Goal: Book appointment/travel/reservation

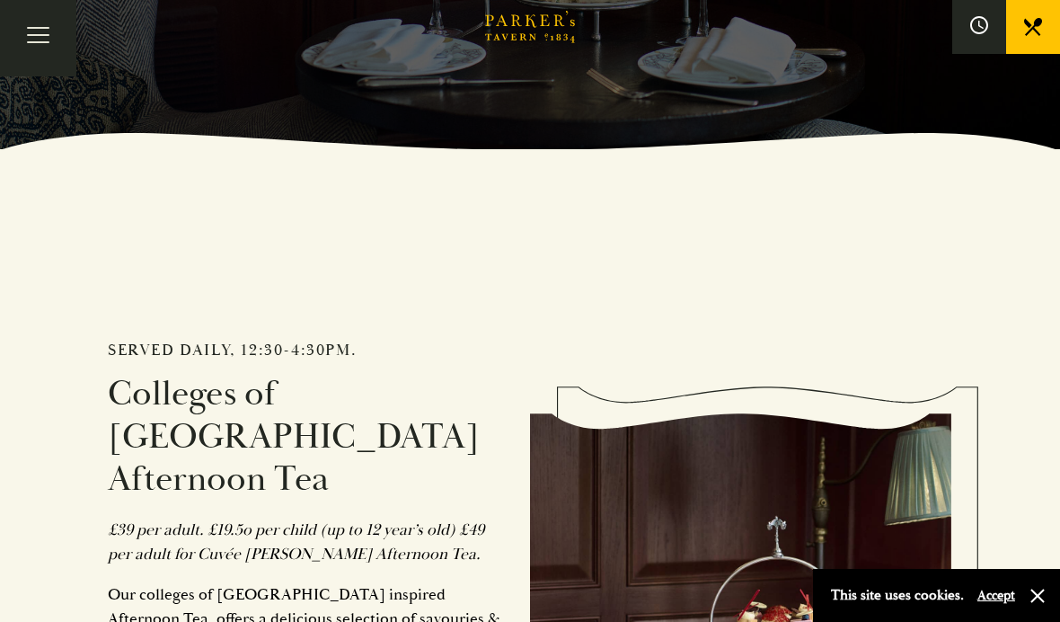
scroll to position [441, 0]
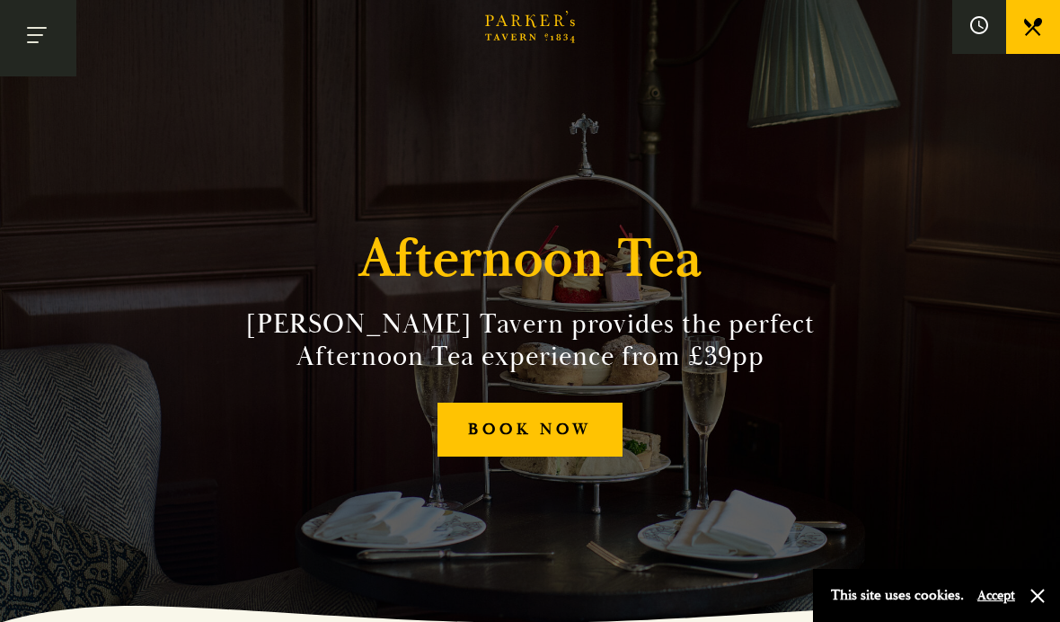
click at [36, 29] on button "Toggle navigation" at bounding box center [38, 38] width 76 height 76
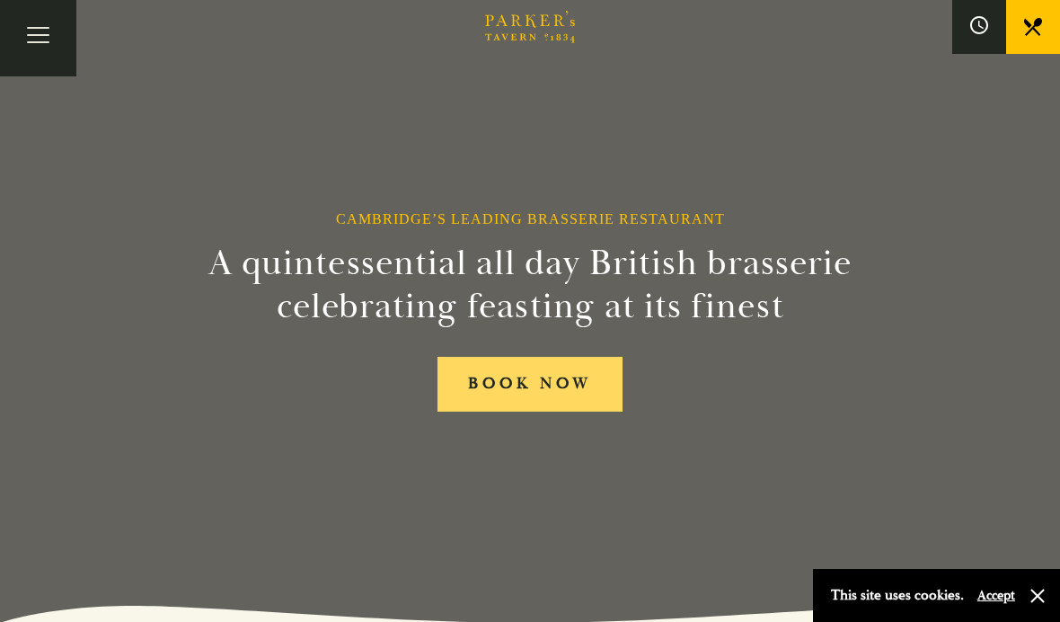
click at [556, 411] on link "BOOK NOW" at bounding box center [529, 384] width 185 height 55
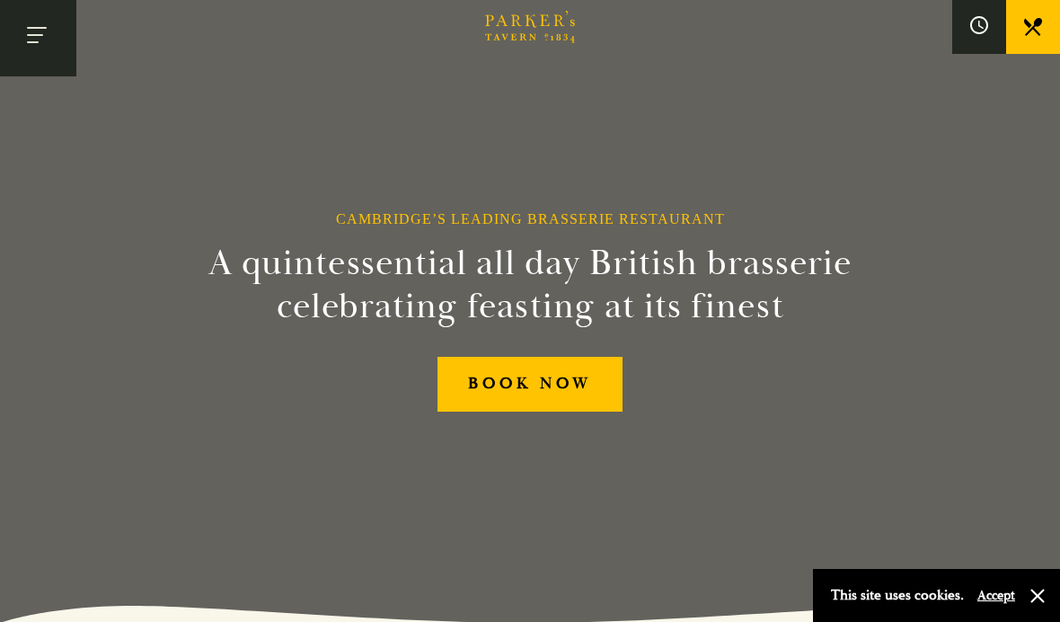
click at [46, 32] on button "Toggle navigation" at bounding box center [38, 38] width 76 height 76
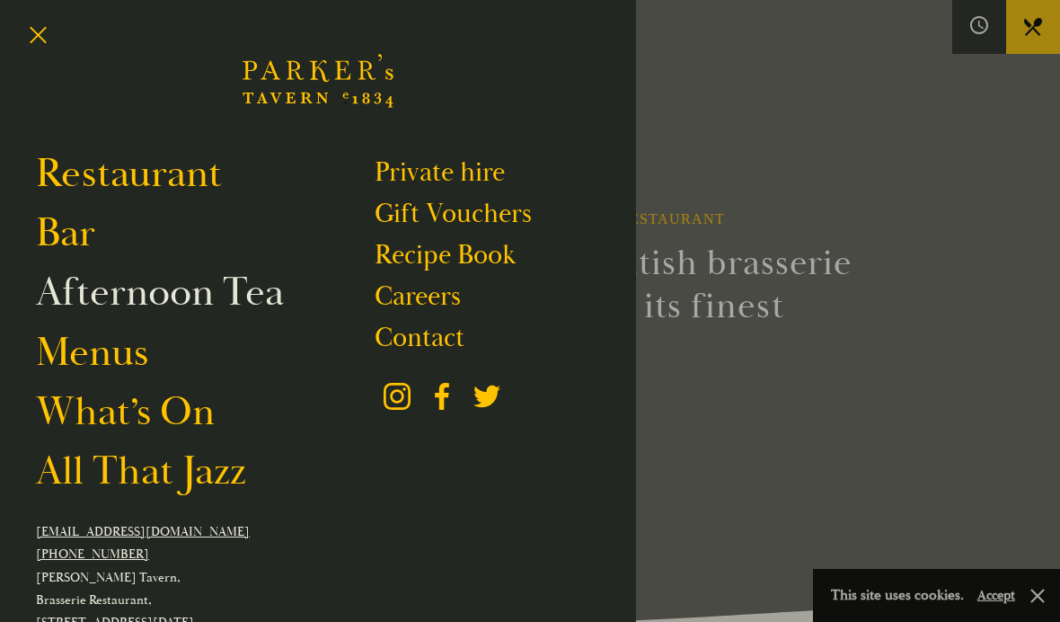
click at [253, 296] on link "Afternoon Tea" at bounding box center [160, 292] width 248 height 49
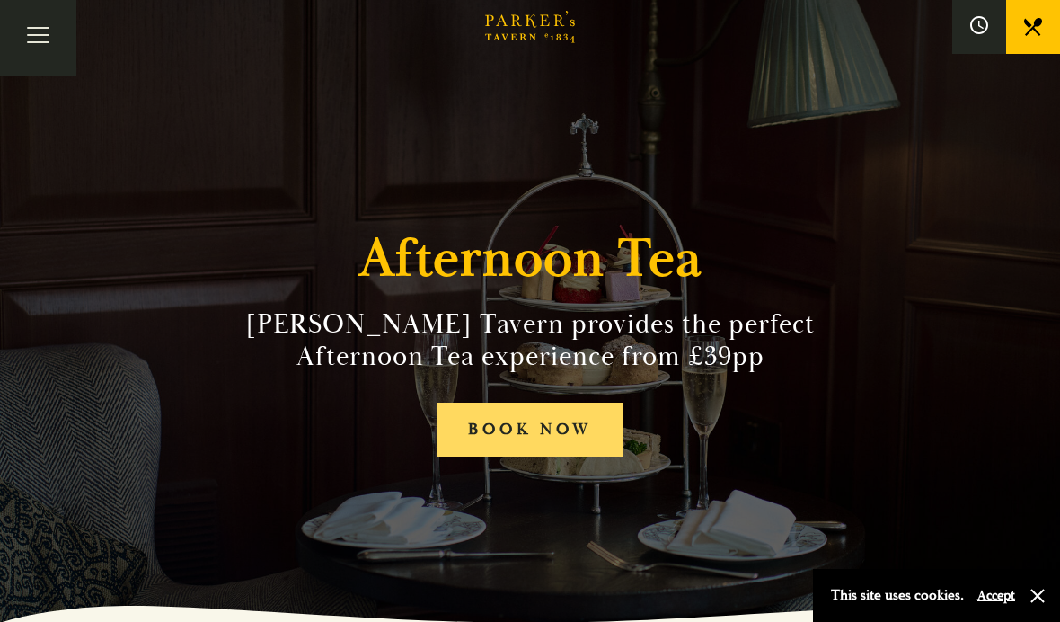
click at [572, 457] on link "BOOK NOW" at bounding box center [529, 429] width 185 height 55
